Goal: Navigation & Orientation: Find specific page/section

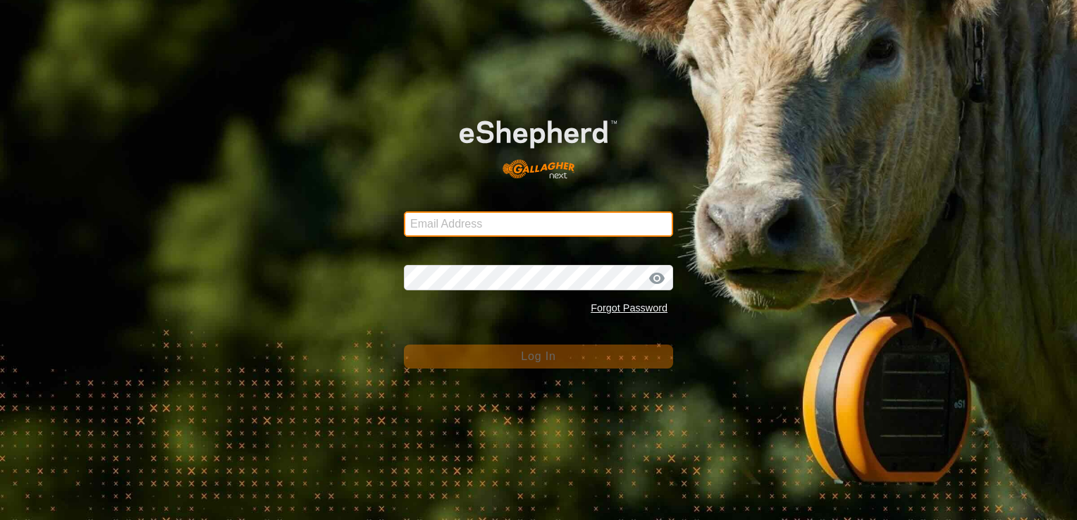
type input "[PERSON_NAME][EMAIL_ADDRESS][DOMAIN_NAME]"
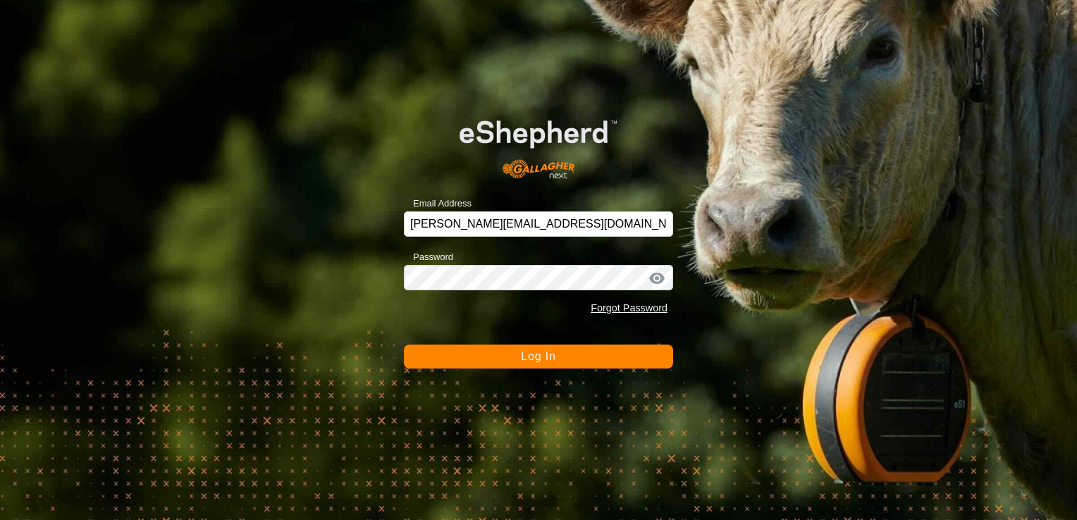
click at [626, 361] on button "Log In" at bounding box center [538, 357] width 269 height 24
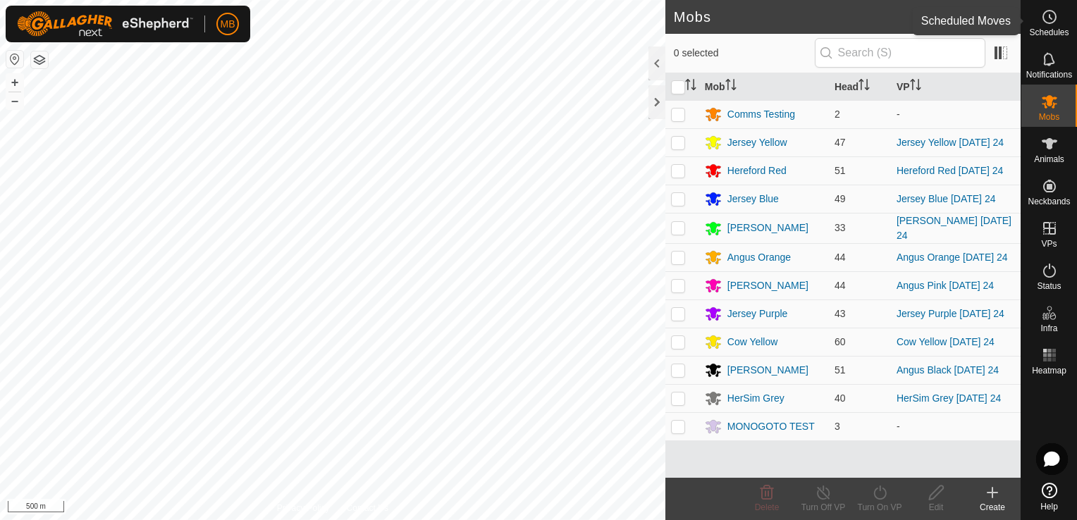
click at [1057, 30] on span "Schedules" at bounding box center [1048, 32] width 39 height 8
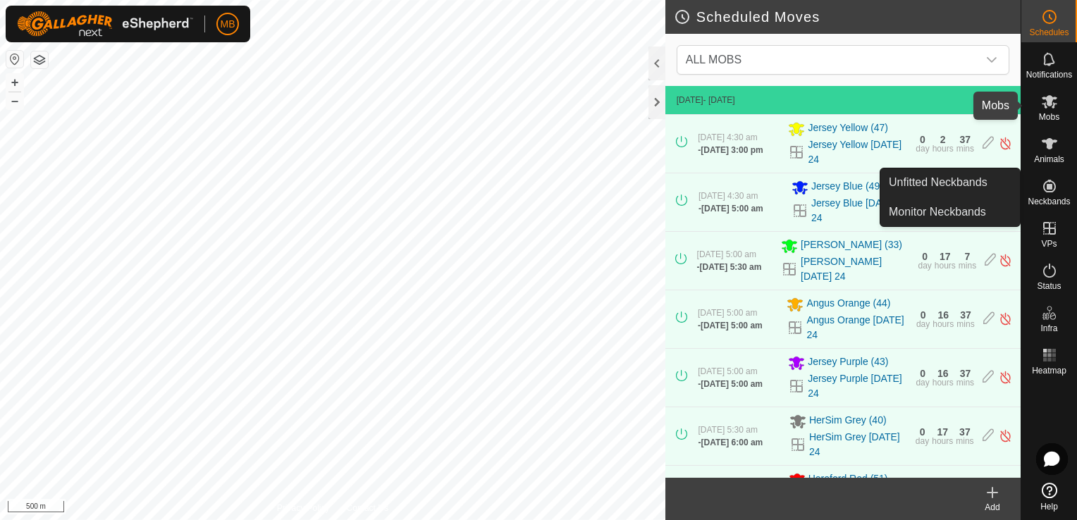
click at [1051, 107] on icon at bounding box center [1049, 101] width 16 height 13
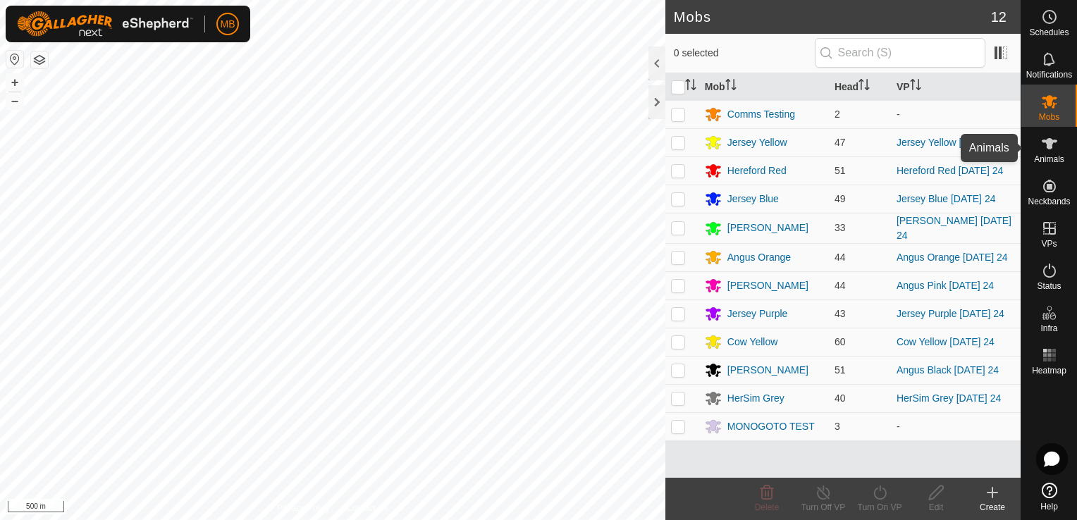
click at [1045, 156] on span "Animals" at bounding box center [1049, 159] width 30 height 8
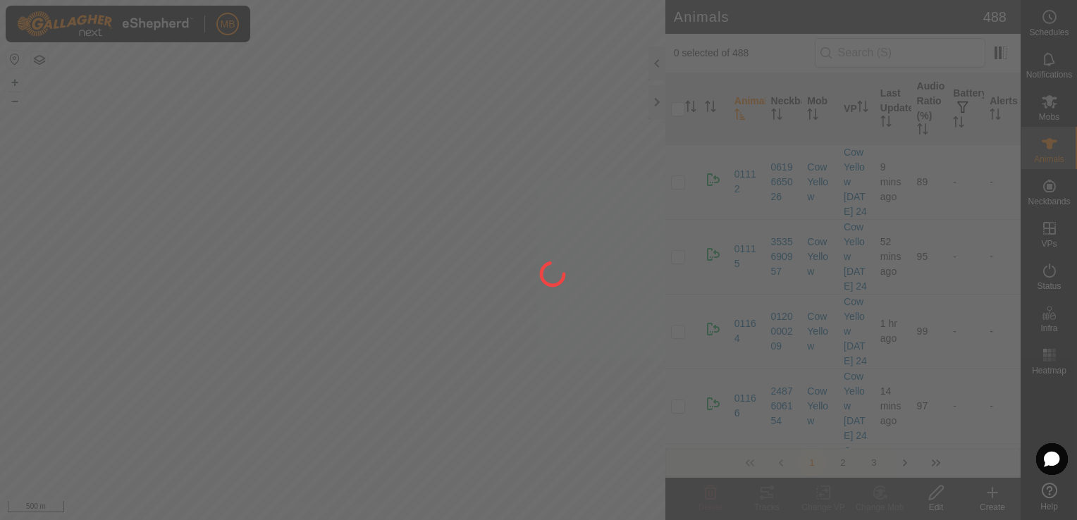
click at [1045, 156] on div at bounding box center [538, 260] width 1077 height 520
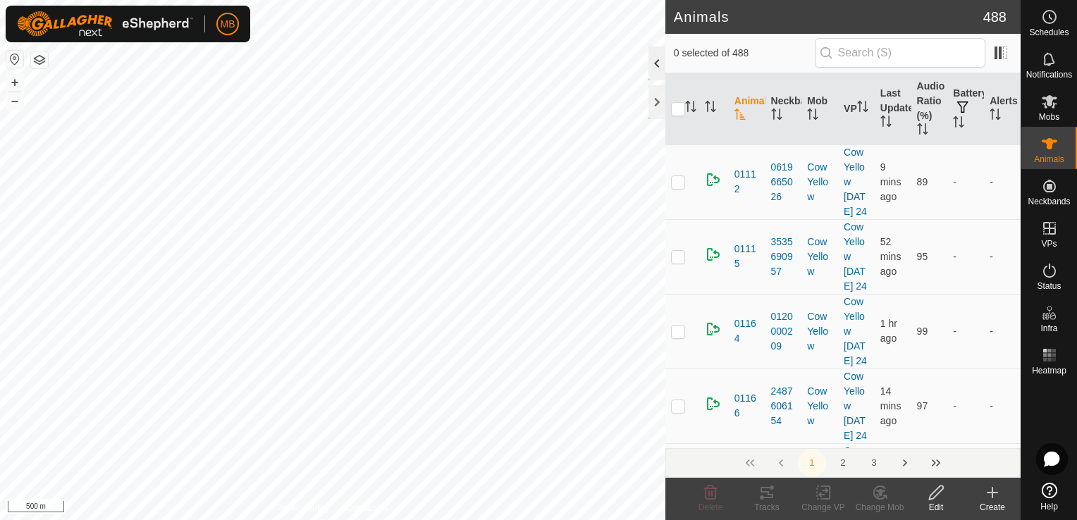
click at [658, 72] on div at bounding box center [656, 64] width 17 height 34
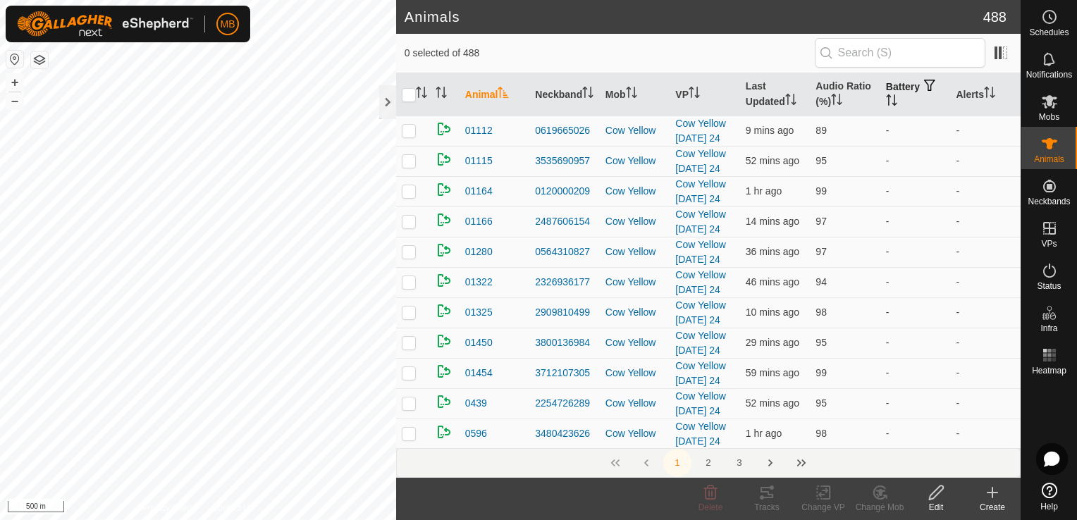
click at [886, 99] on icon "Activate to sort" at bounding box center [891, 99] width 11 height 11
click at [886, 101] on icon "Activate to sort" at bounding box center [891, 99] width 11 height 11
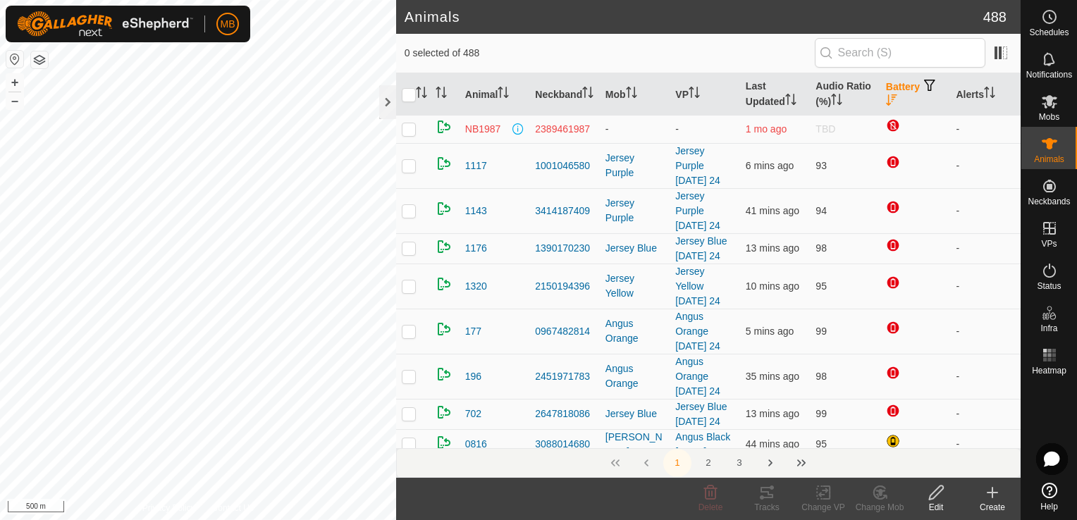
scroll to position [76, 0]
